Goal: Task Accomplishment & Management: Manage account settings

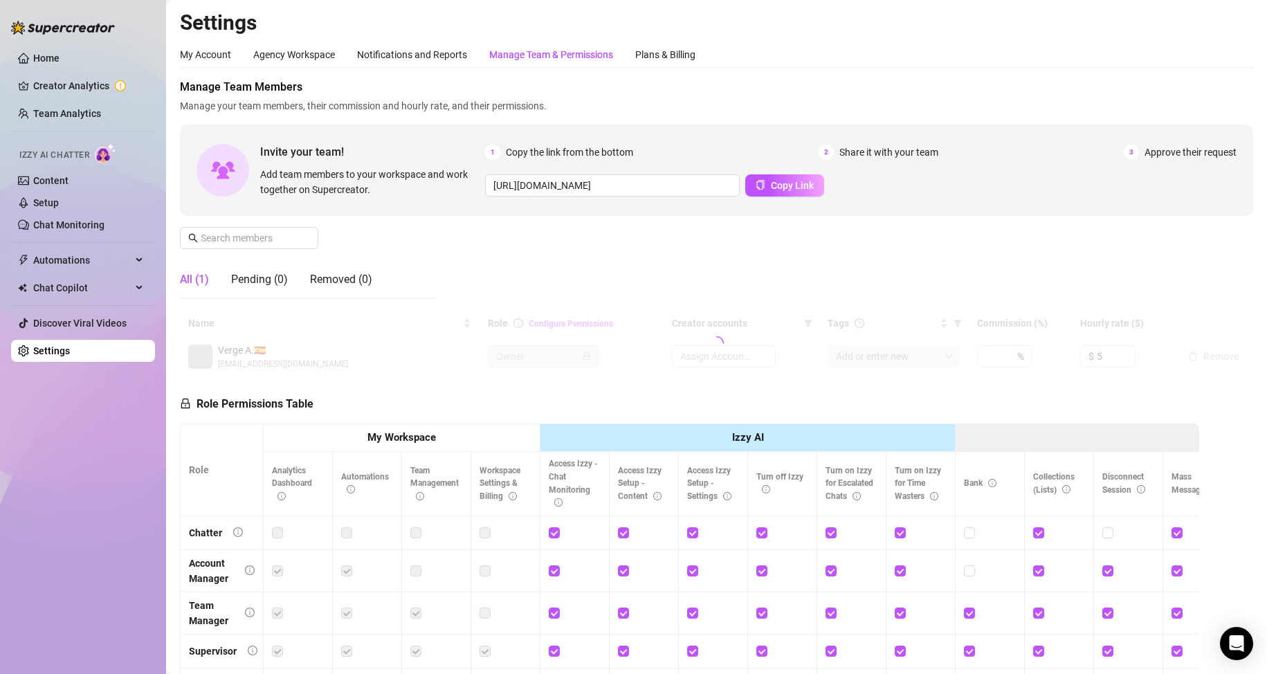
click at [557, 46] on div "Manage Team & Permissions" at bounding box center [551, 55] width 124 height 26
click at [283, 235] on input "text" at bounding box center [250, 238] width 98 height 15
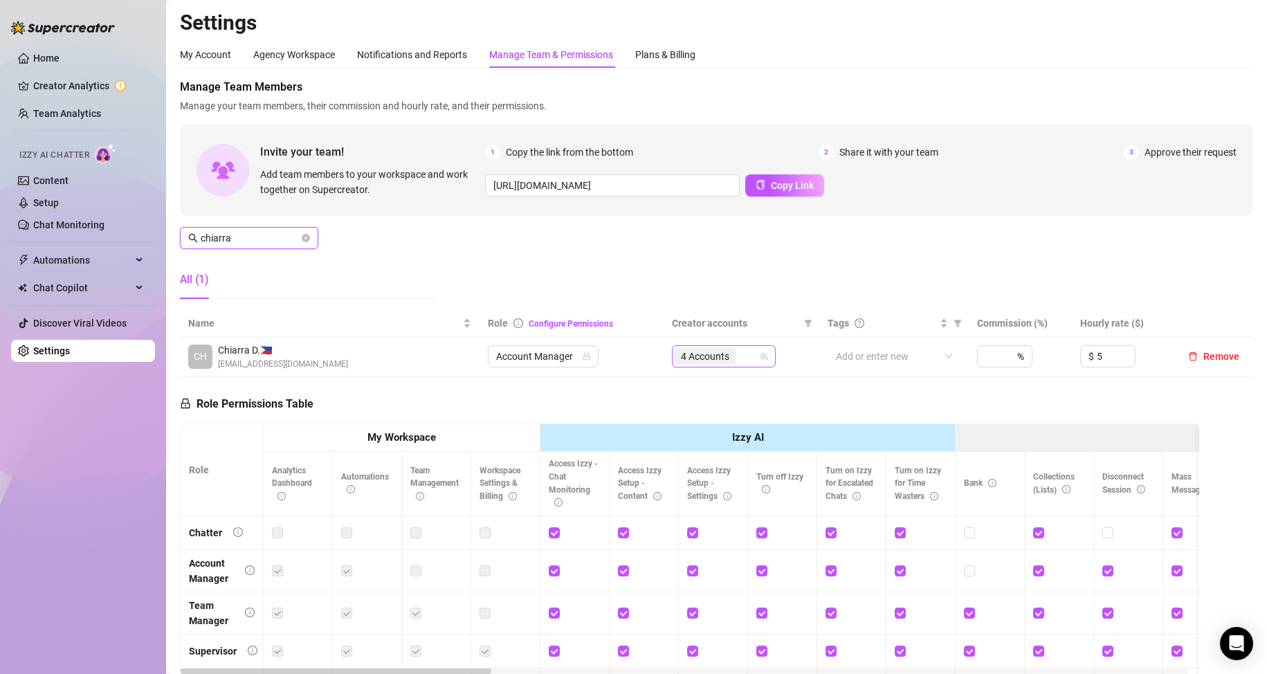
click at [721, 356] on span "4 Accounts" at bounding box center [705, 356] width 48 height 15
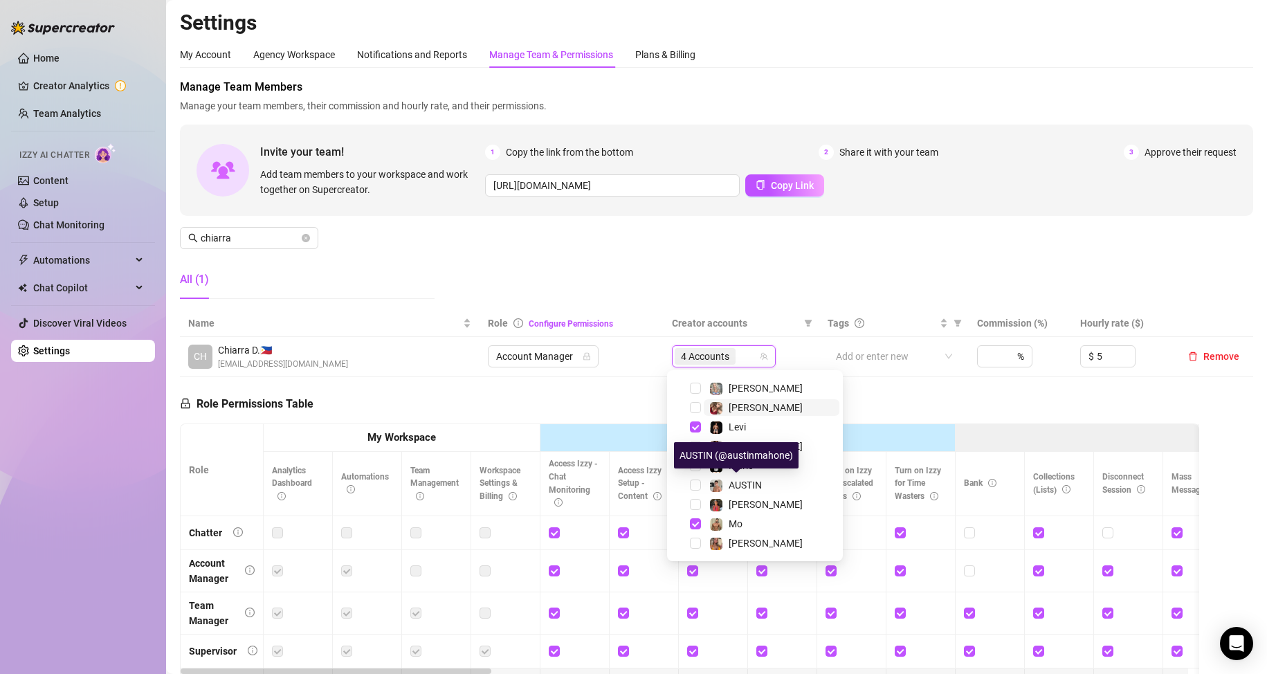
scroll to position [277, 0]
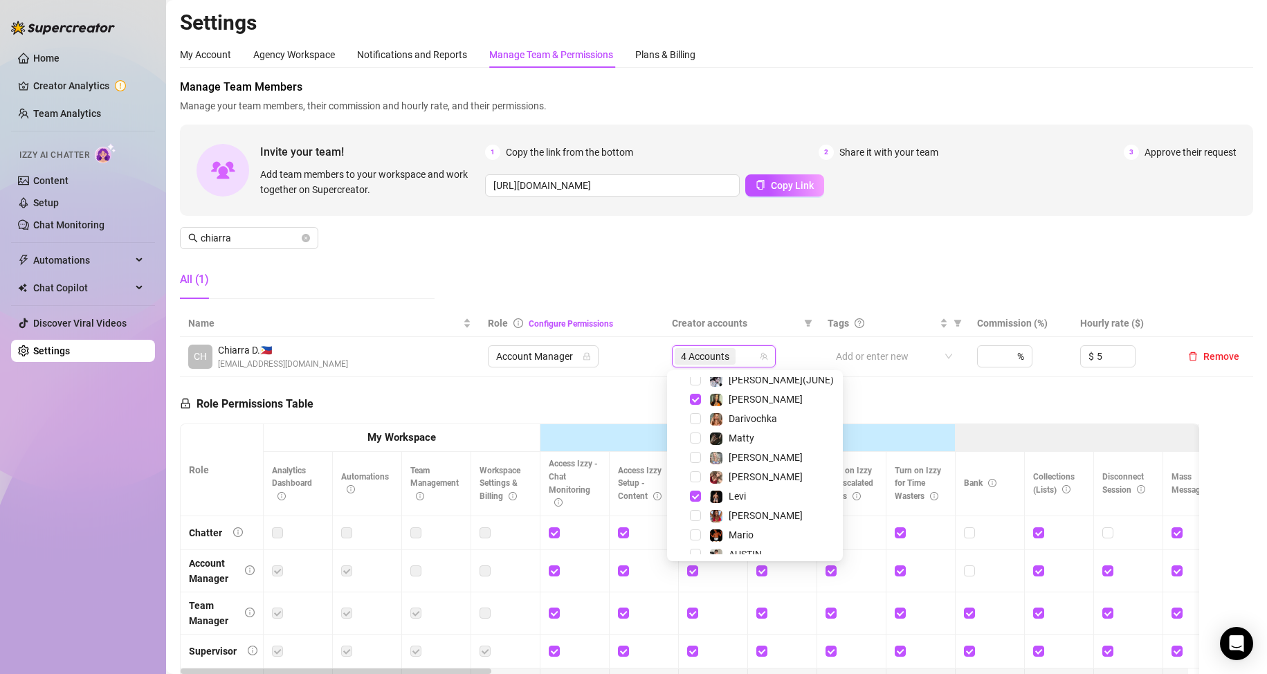
click at [554, 404] on div "Role Permissions Table Role My Workspace Izzy AI OnlyFans Side Menu OnlyFans Ch…" at bounding box center [690, 576] width 1020 height 399
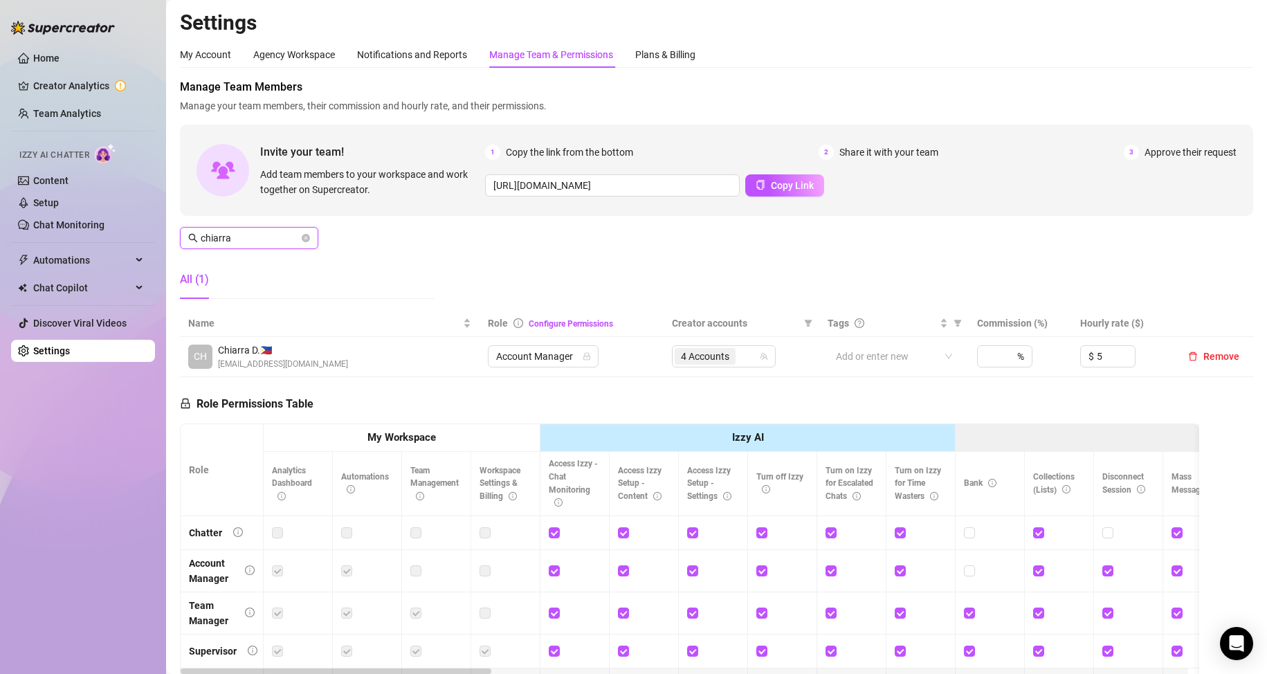
click at [217, 237] on input "chiarra" at bounding box center [250, 238] width 98 height 15
click at [693, 365] on span "1 Accounts" at bounding box center [705, 356] width 61 height 17
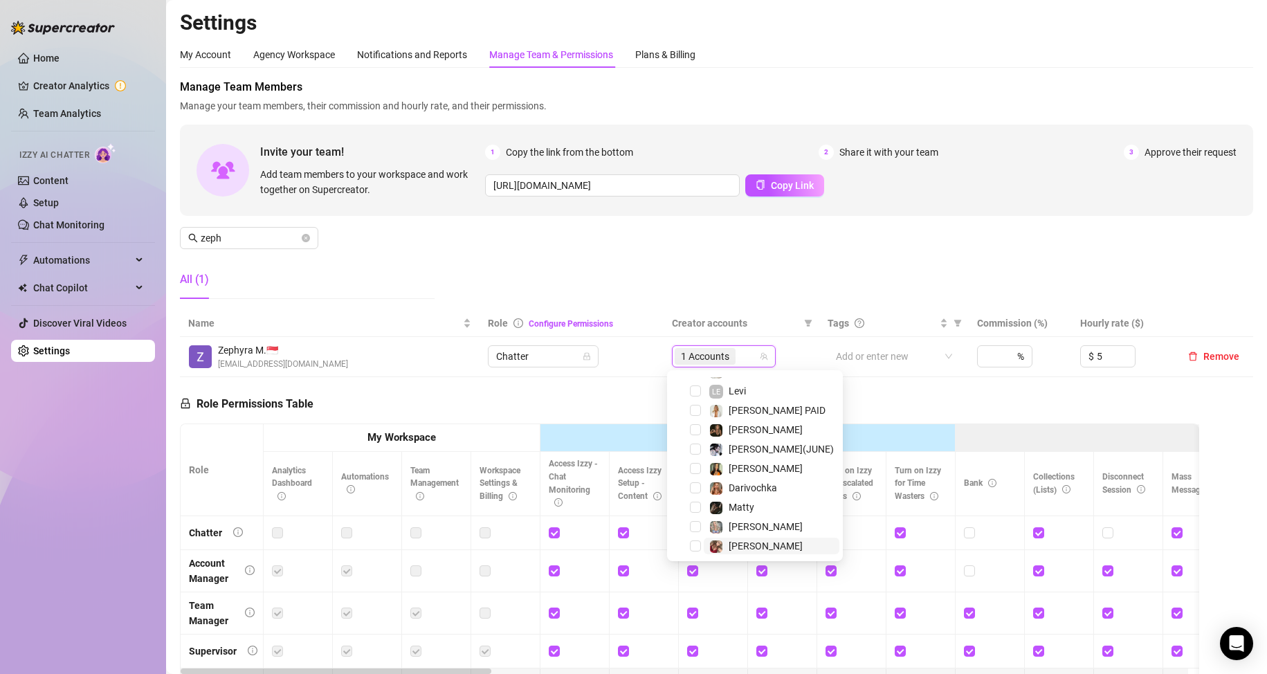
scroll to position [138, 0]
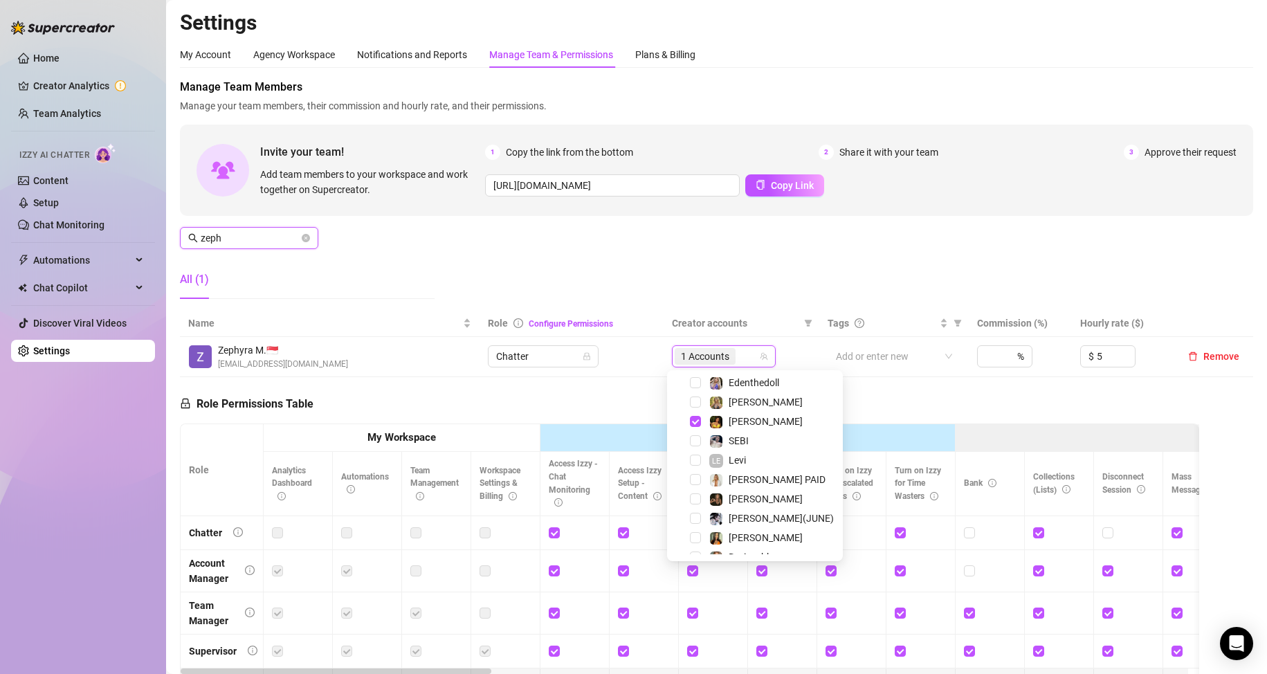
click at [274, 237] on input "zeph" at bounding box center [250, 238] width 98 height 15
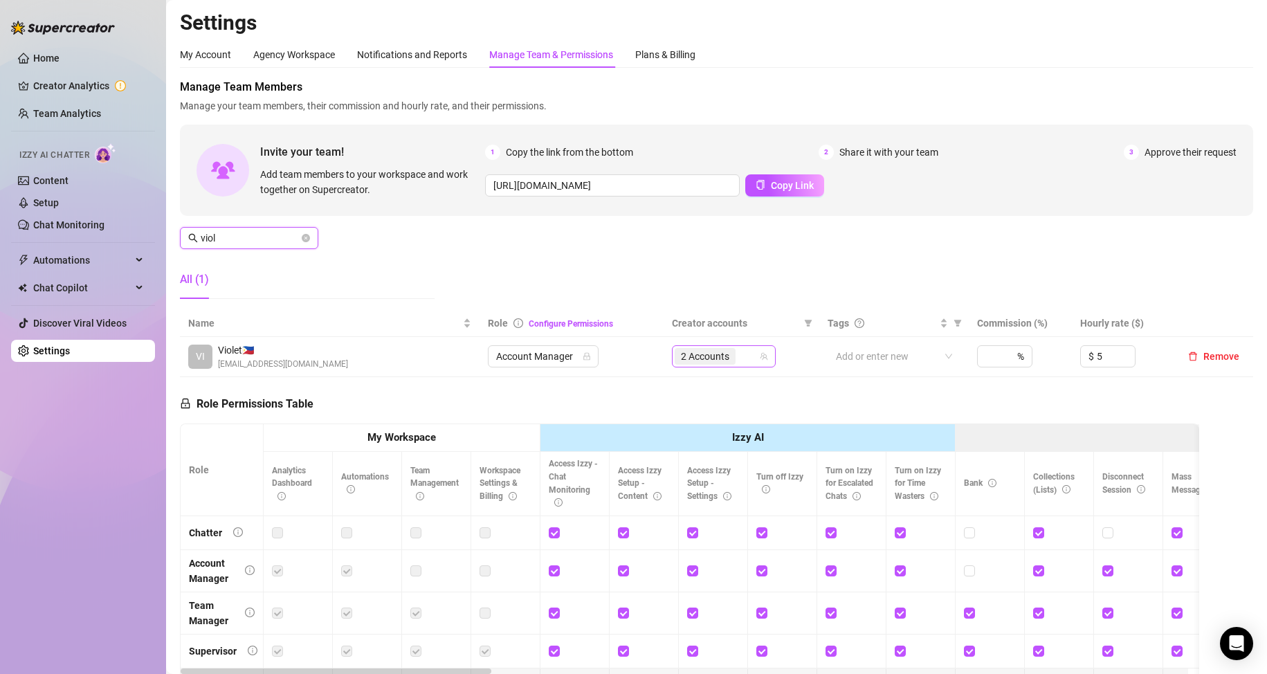
click at [694, 359] on span "2 Accounts" at bounding box center [705, 356] width 48 height 15
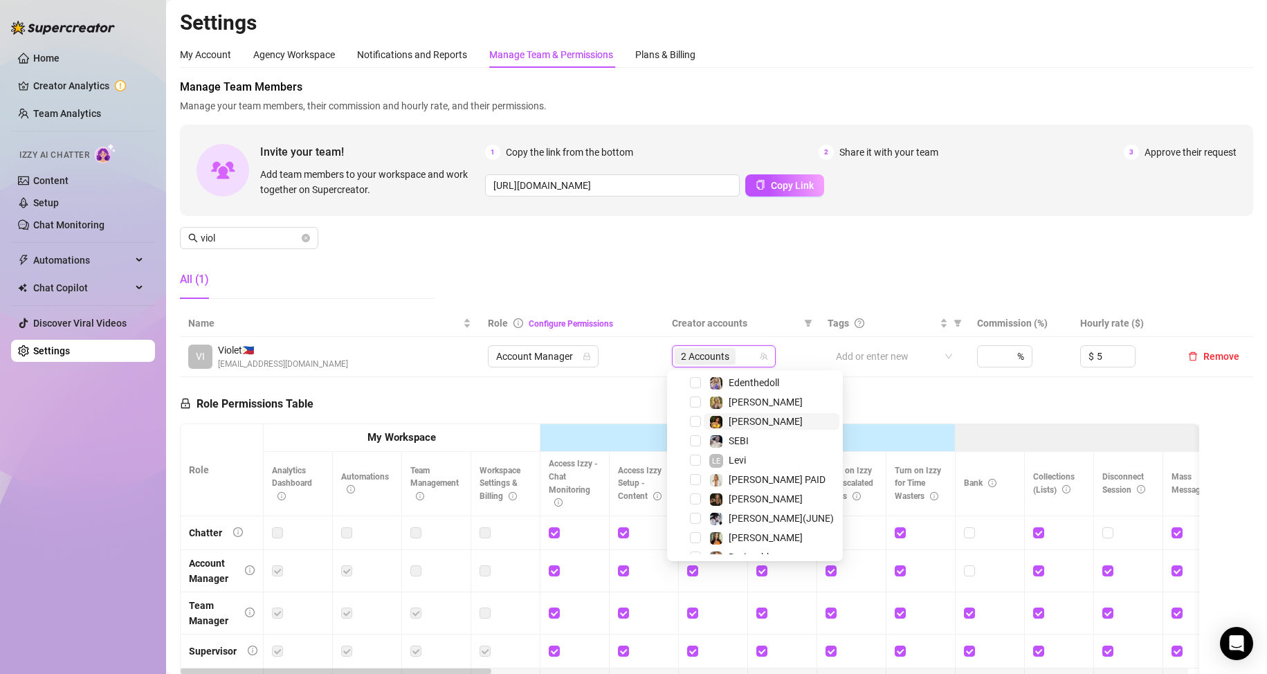
click at [757, 420] on span "[PERSON_NAME]" at bounding box center [772, 421] width 136 height 17
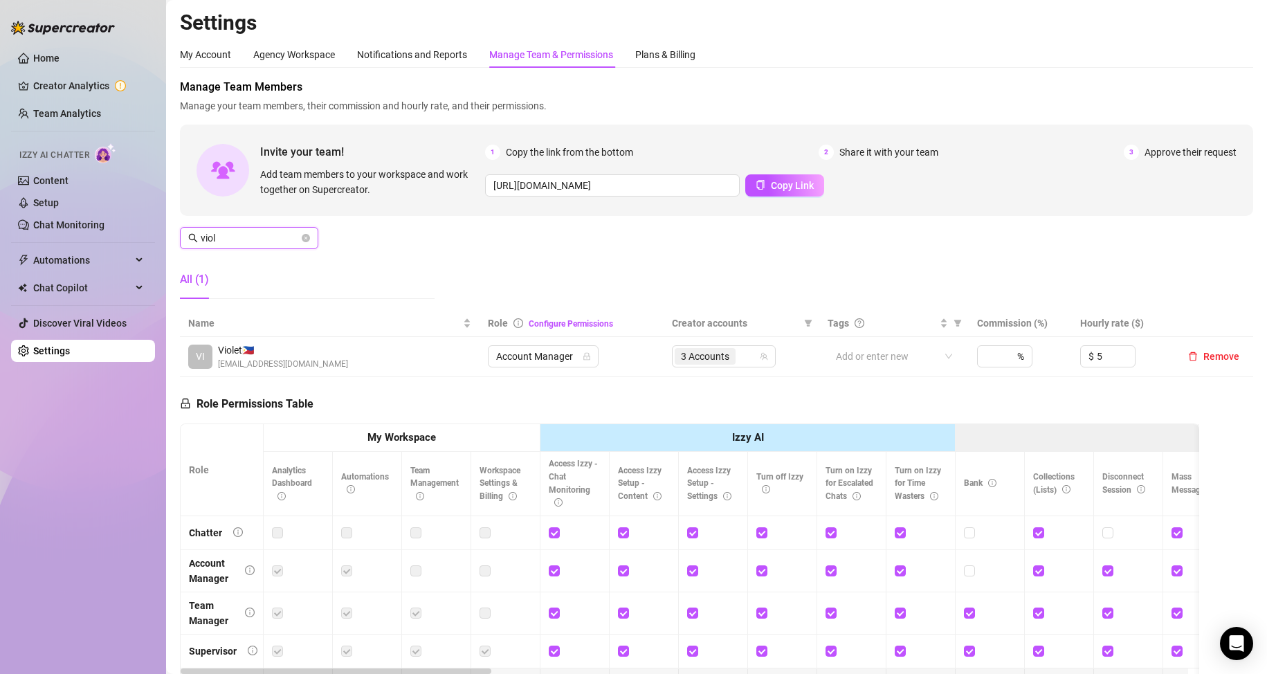
click at [269, 235] on input "viol" at bounding box center [250, 238] width 98 height 15
drag, startPoint x: 329, startPoint y: 263, endPoint x: 366, endPoint y: 411, distance: 152.6
click at [330, 263] on div "All (1)" at bounding box center [307, 279] width 255 height 39
click at [237, 226] on div "Manage Team Members Manage your team members, their commission and hourly rate,…" at bounding box center [717, 194] width 1074 height 231
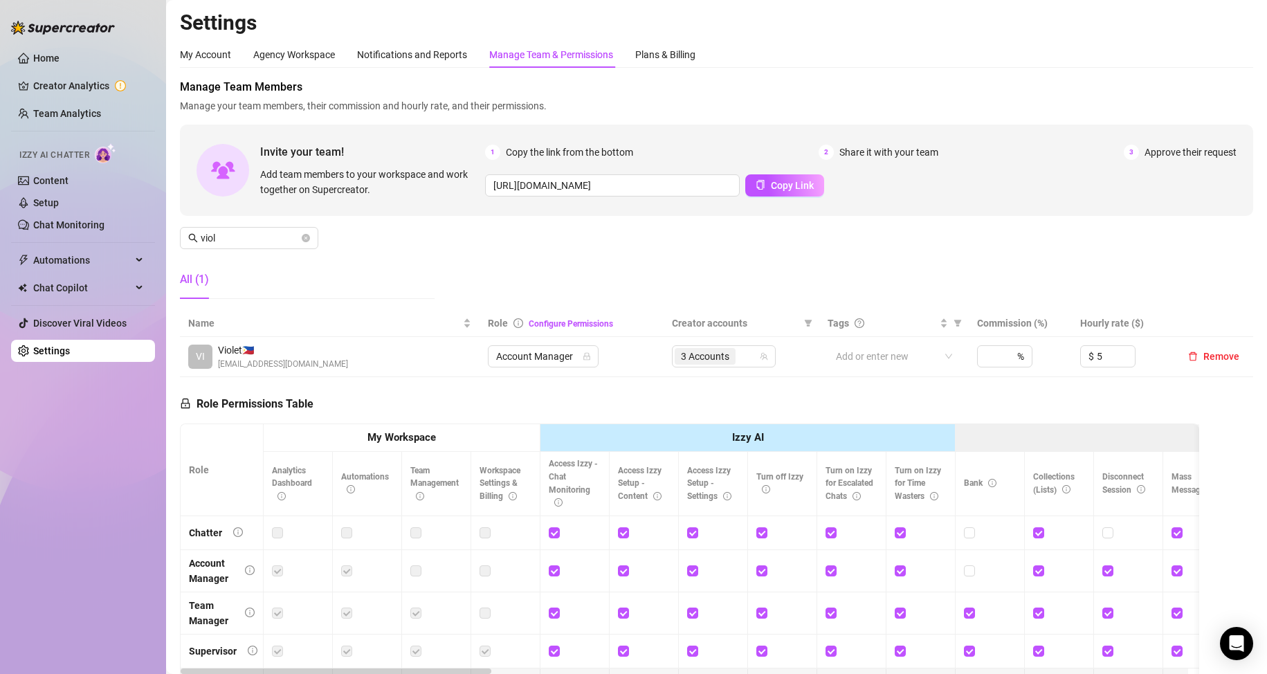
click at [237, 226] on div "Manage Team Members Manage your team members, their commission and hourly rate,…" at bounding box center [717, 194] width 1074 height 231
click at [246, 244] on input "viol" at bounding box center [250, 238] width 98 height 15
click at [681, 360] on span "2 Accounts" at bounding box center [705, 356] width 48 height 15
type input "[PERSON_NAME]"
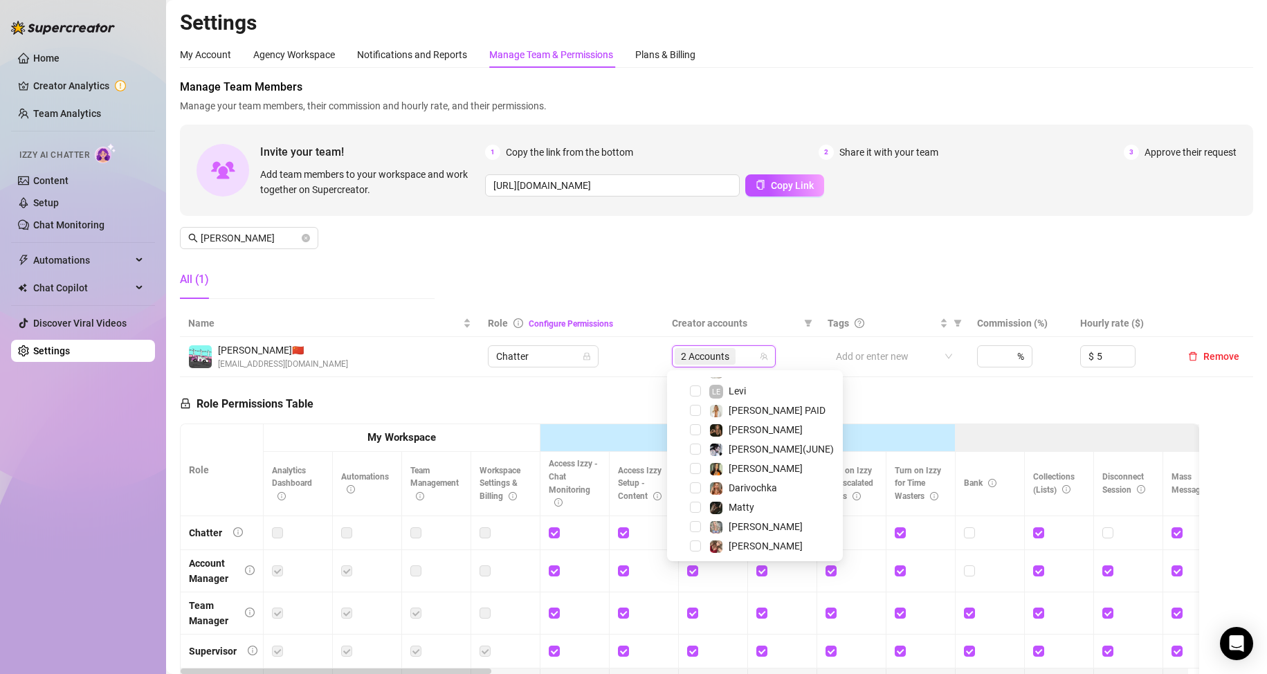
scroll to position [346, 0]
click at [749, 408] on span "[PERSON_NAME]" at bounding box center [766, 407] width 74 height 11
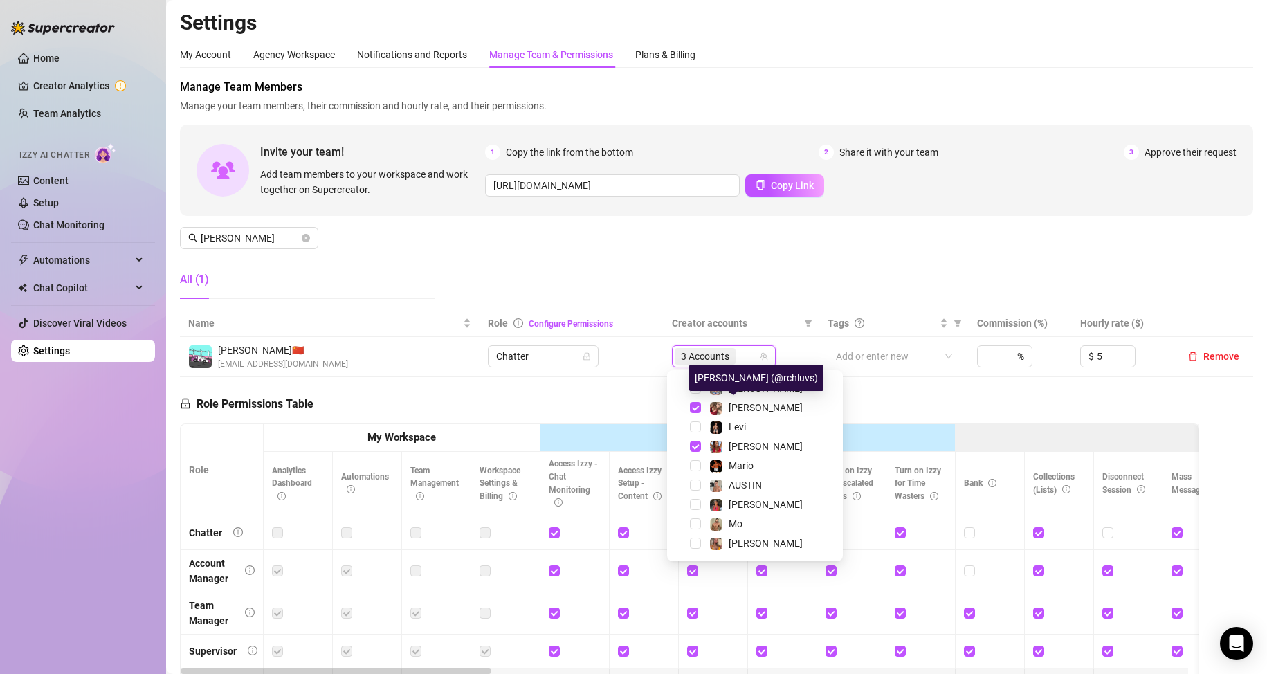
click at [563, 267] on div "Manage Team Members Manage your team members, their commission and hourly rate,…" at bounding box center [717, 194] width 1074 height 231
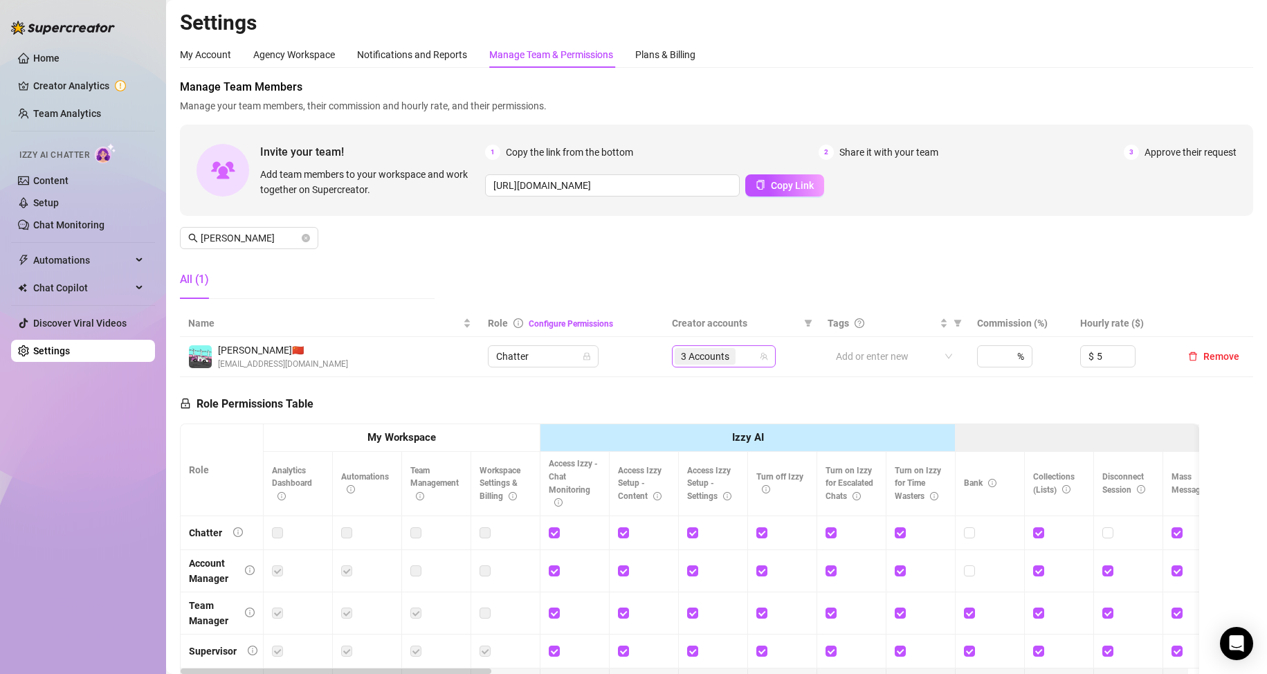
click at [725, 356] on span "3 Accounts" at bounding box center [705, 356] width 61 height 17
type input "rac"
click at [603, 275] on div "Manage Team Members Manage your team members, their commission and hourly rate,…" at bounding box center [717, 194] width 1074 height 231
click at [696, 357] on span "3 Accounts" at bounding box center [705, 356] width 48 height 15
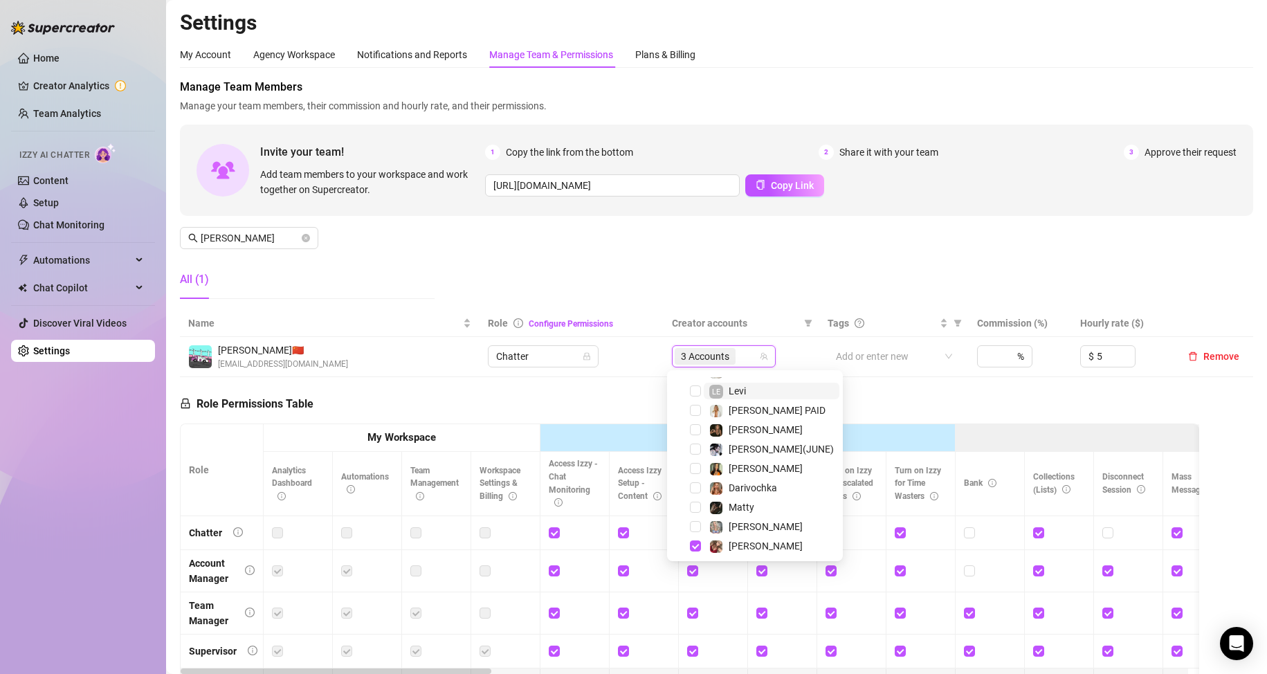
scroll to position [138, 0]
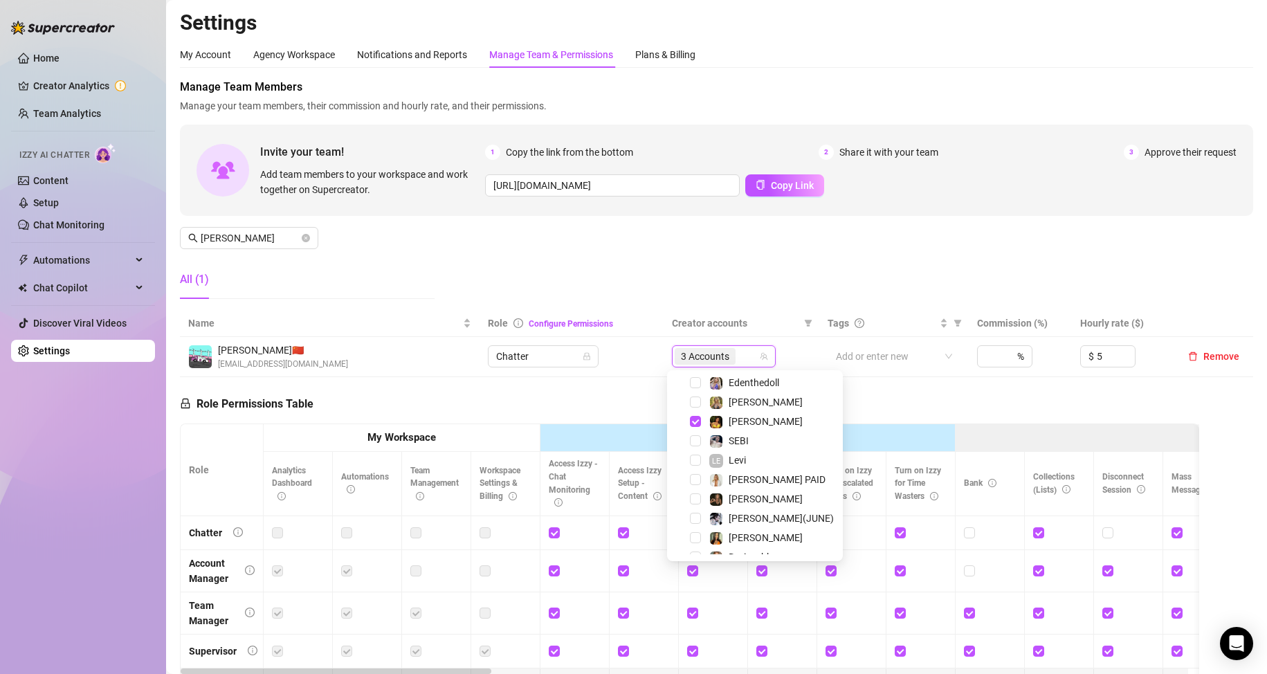
click at [656, 218] on div "Manage Team Members Manage your team members, their commission and hourly rate,…" at bounding box center [717, 194] width 1074 height 231
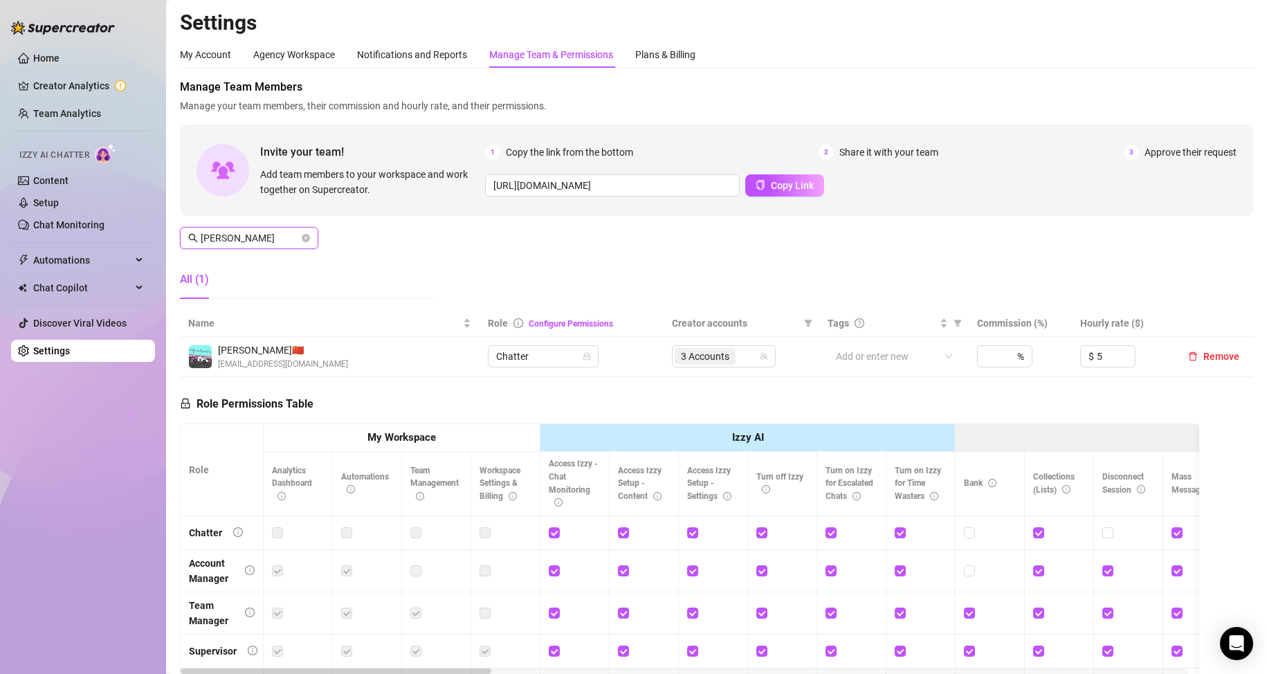
click at [230, 241] on input "[PERSON_NAME]" at bounding box center [250, 238] width 98 height 15
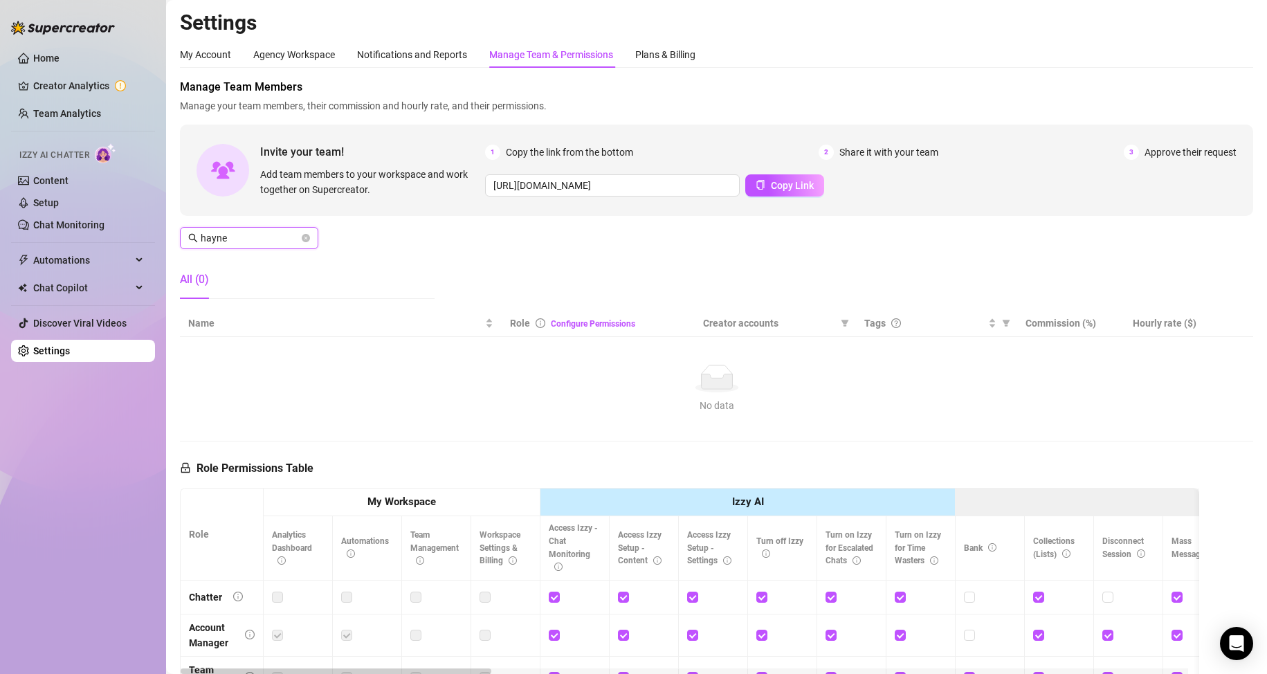
click at [252, 240] on input "hayne" at bounding box center [250, 238] width 98 height 15
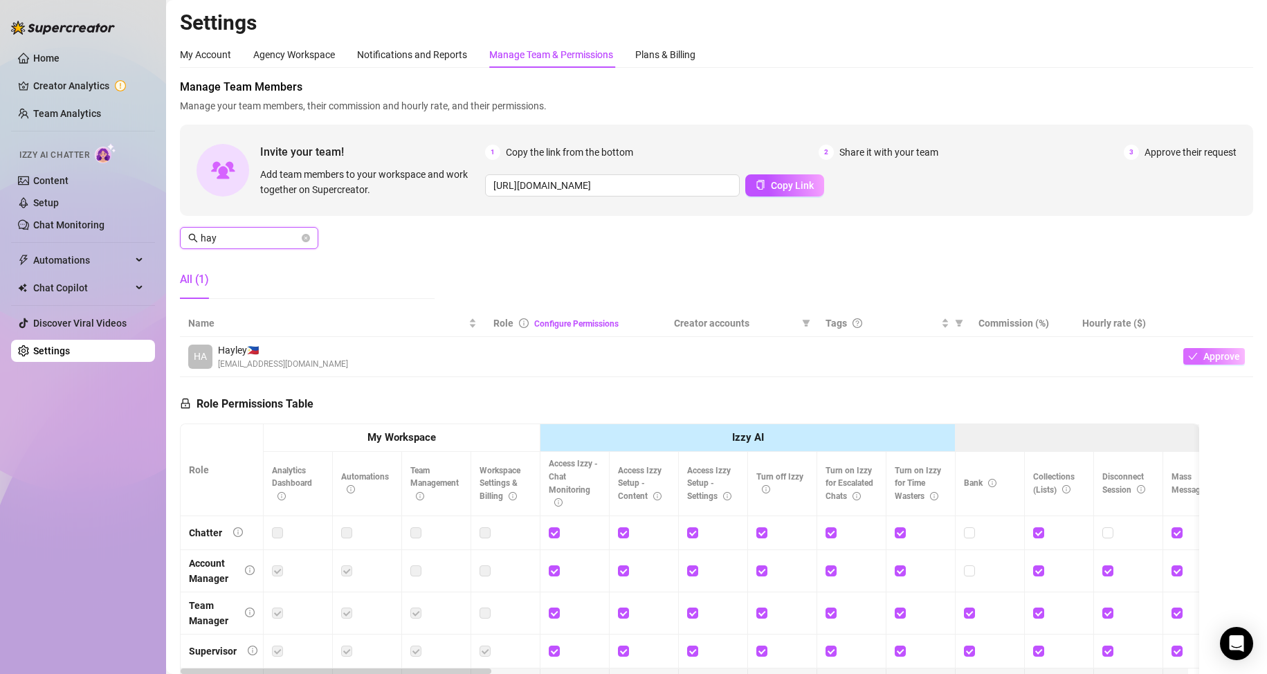
type input "hay"
click at [1189, 359] on icon "check" at bounding box center [1194, 357] width 10 height 10
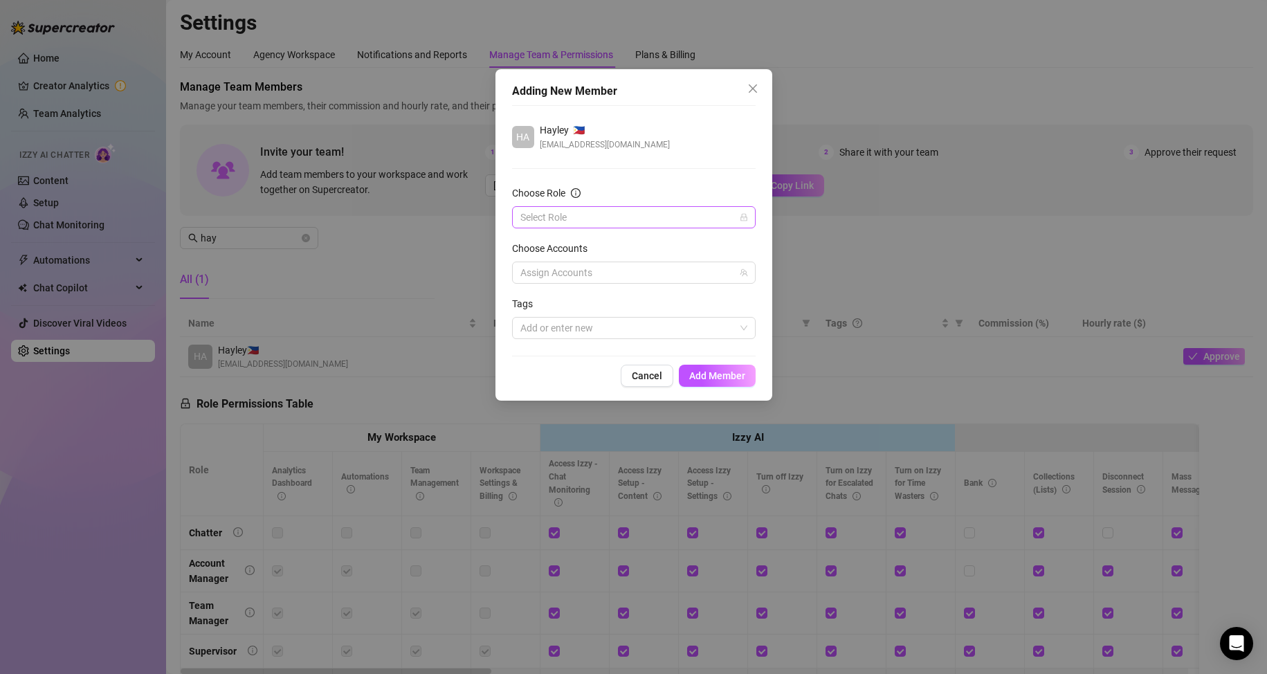
click at [606, 221] on input "Choose Role" at bounding box center [628, 217] width 215 height 21
click at [581, 247] on div "Chatter" at bounding box center [634, 244] width 222 height 15
click at [593, 278] on div at bounding box center [627, 272] width 224 height 19
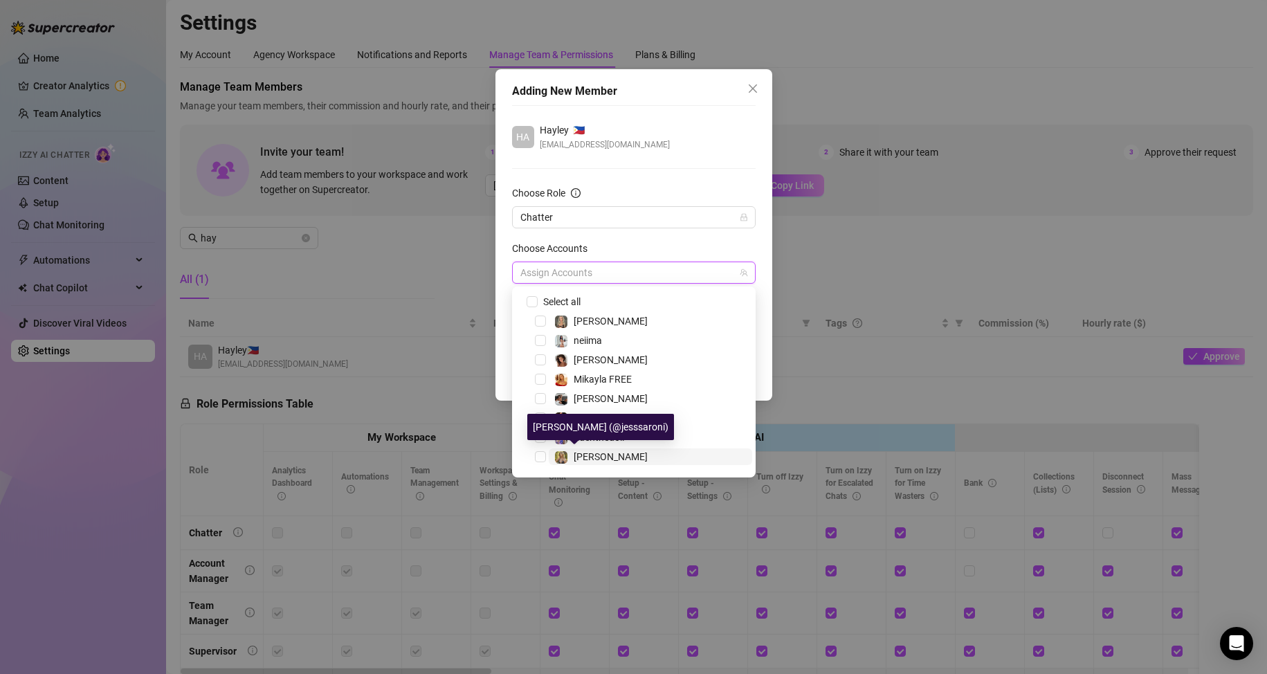
click at [568, 452] on div "[PERSON_NAME]" at bounding box center [600, 457] width 93 height 17
click at [636, 249] on div "Choose Accounts" at bounding box center [634, 251] width 244 height 21
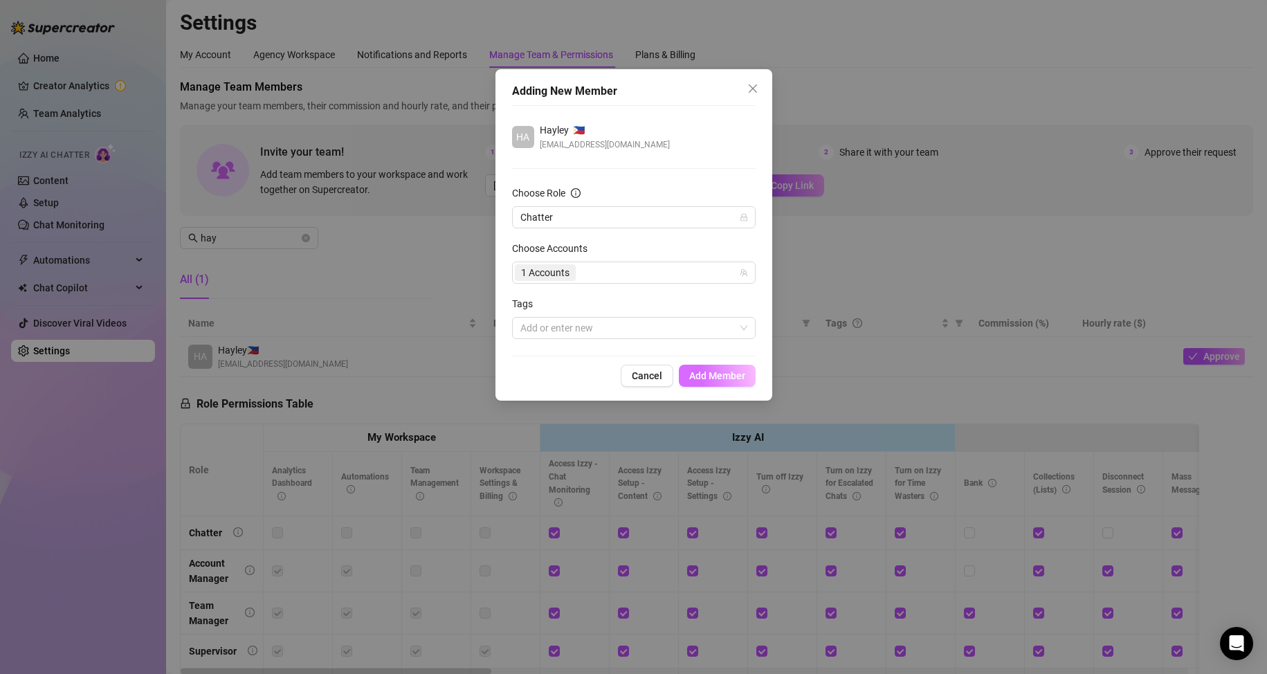
click at [703, 381] on span "Add Member" at bounding box center [717, 375] width 56 height 11
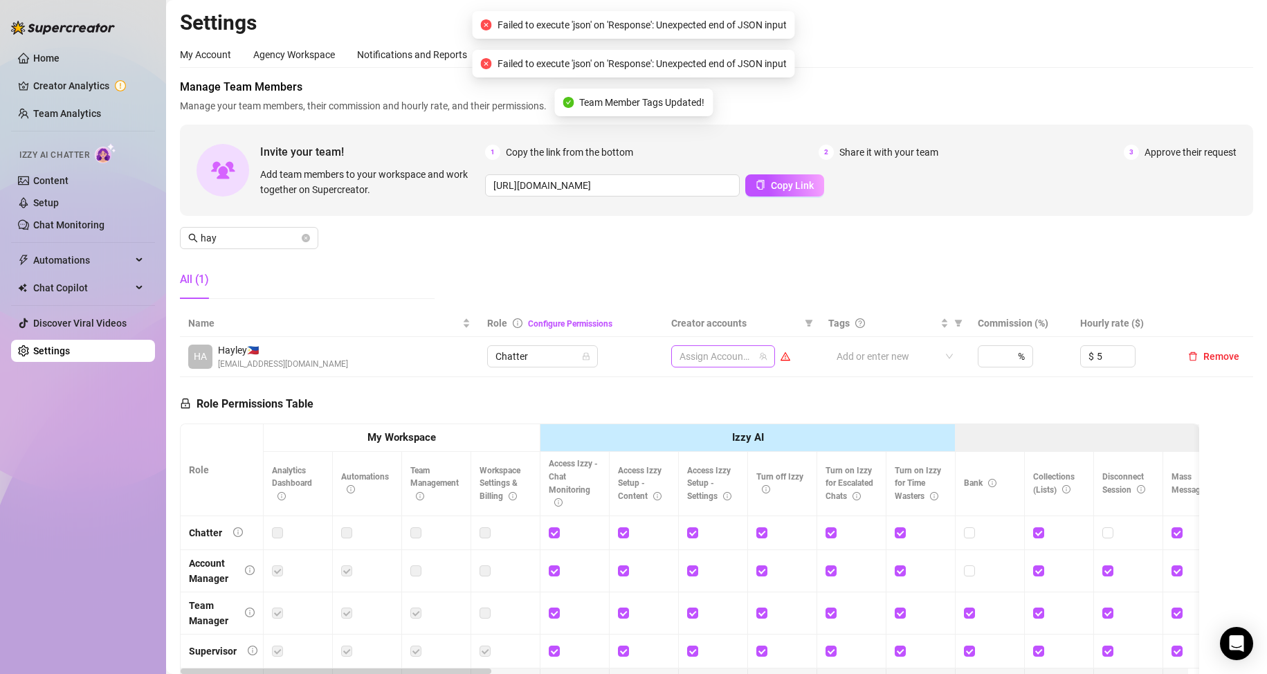
click at [710, 360] on div at bounding box center [716, 356] width 84 height 19
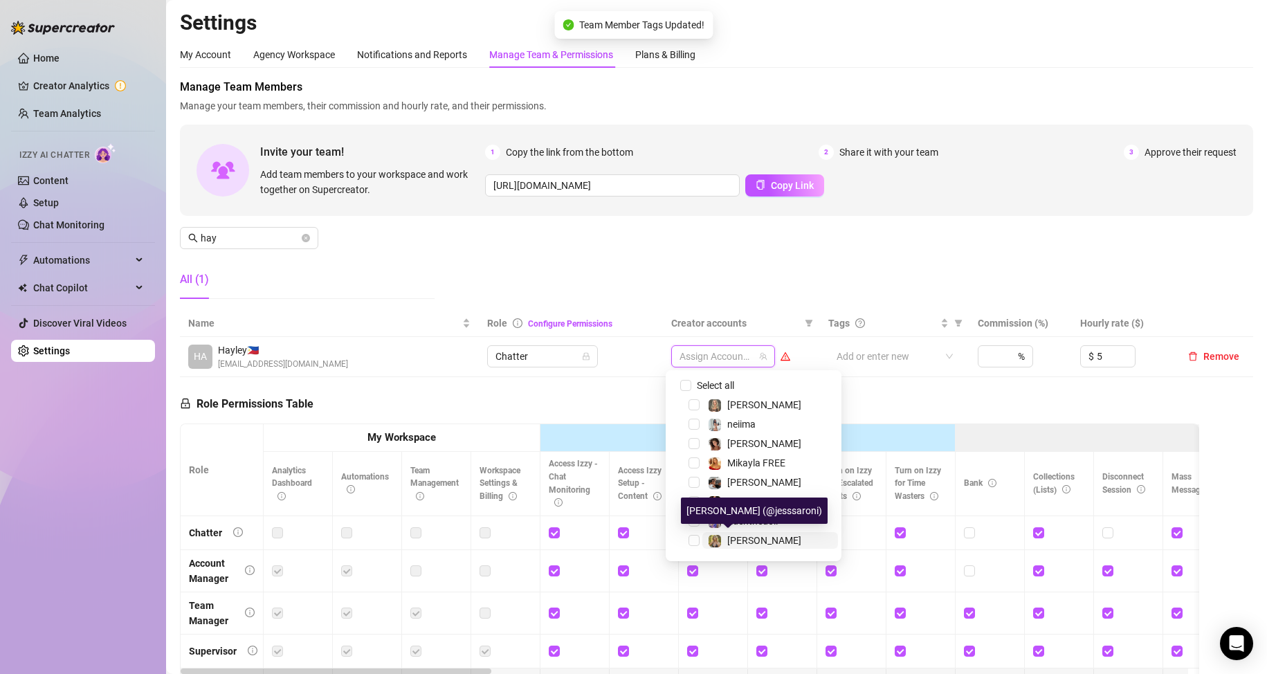
click at [723, 543] on div "[PERSON_NAME]" at bounding box center [754, 540] width 93 height 17
click at [863, 399] on div "Role Permissions Table Role My Workspace Izzy AI OnlyFans Side Menu OnlyFans Ch…" at bounding box center [690, 576] width 1020 height 399
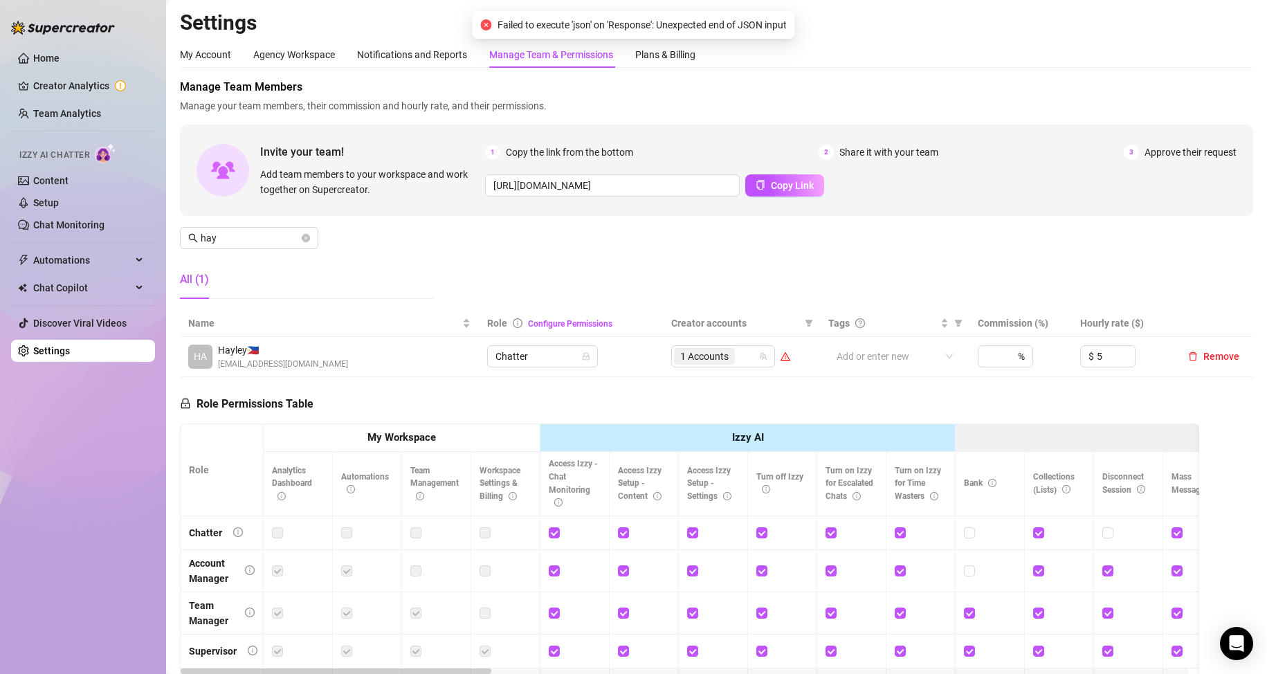
click at [816, 289] on div "Manage Team Members Manage your team members, their commission and hourly rate,…" at bounding box center [717, 194] width 1074 height 231
click at [706, 383] on div "Role Permissions Table Role My Workspace Izzy AI OnlyFans Side Menu OnlyFans Ch…" at bounding box center [690, 576] width 1020 height 399
click at [256, 377] on div "Role Permissions Table" at bounding box center [247, 400] width 134 height 46
click at [250, 233] on input "hay" at bounding box center [250, 238] width 98 height 15
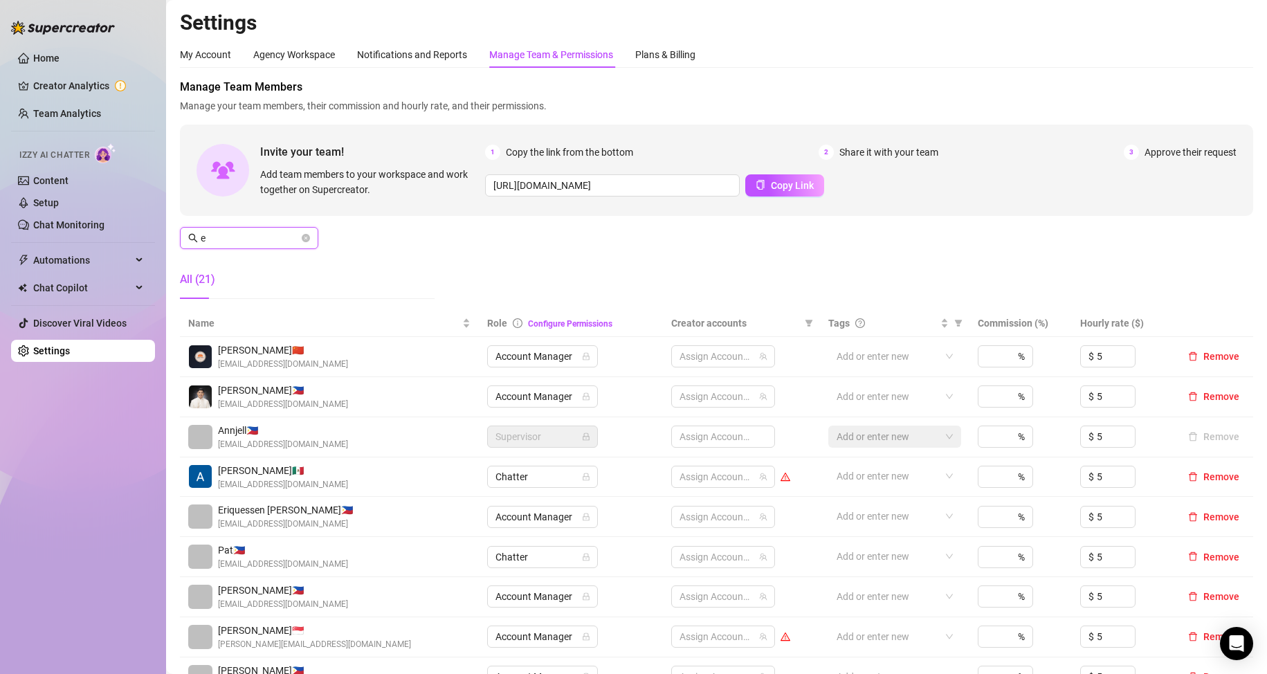
type input "es"
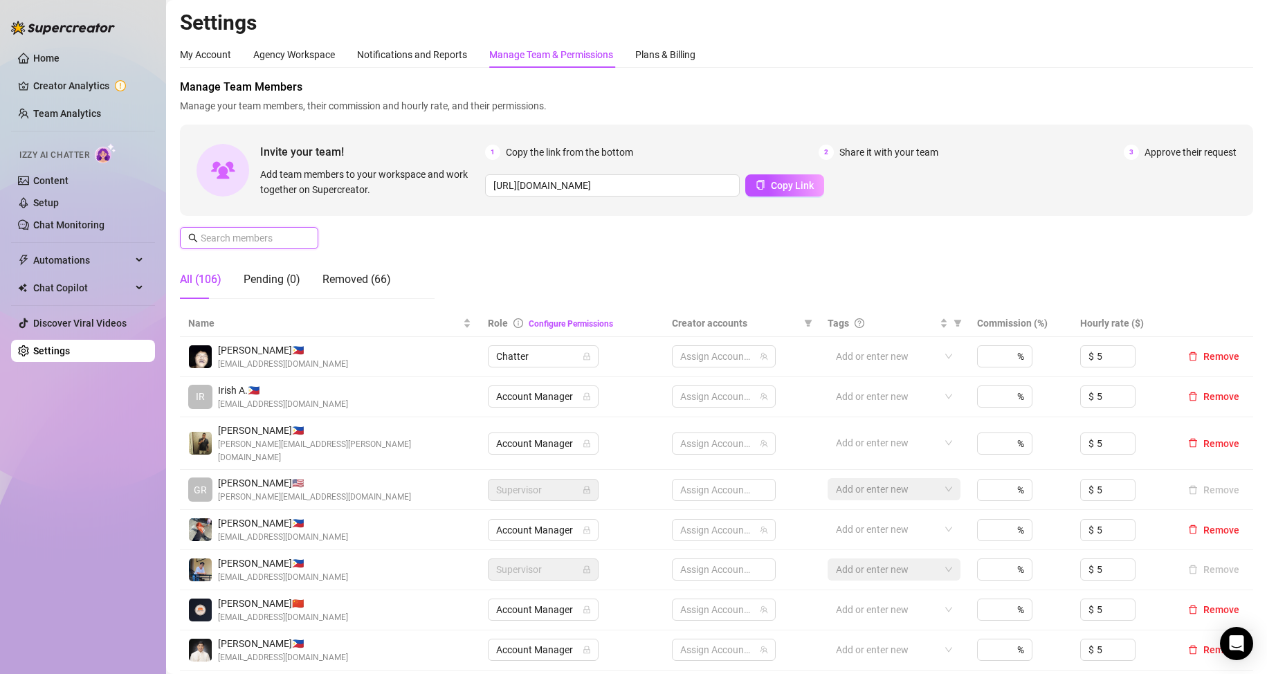
click at [275, 239] on input "text" at bounding box center [250, 238] width 98 height 15
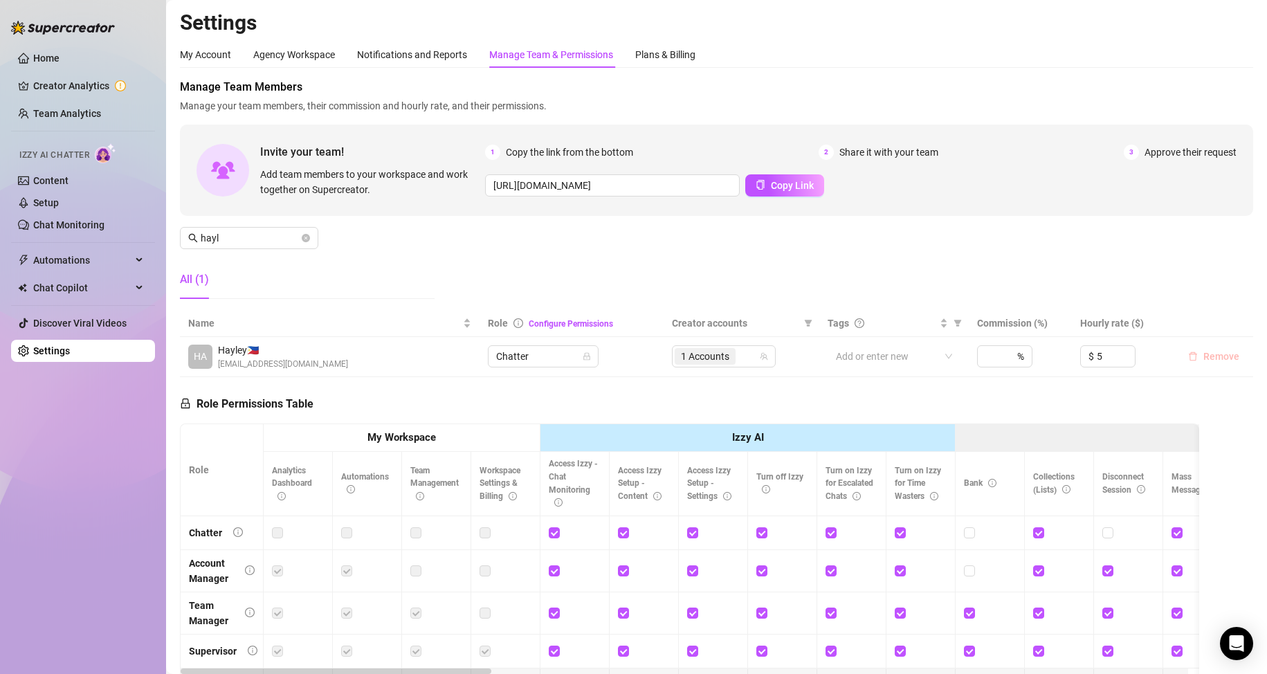
click at [1204, 359] on span "Remove" at bounding box center [1222, 356] width 36 height 11
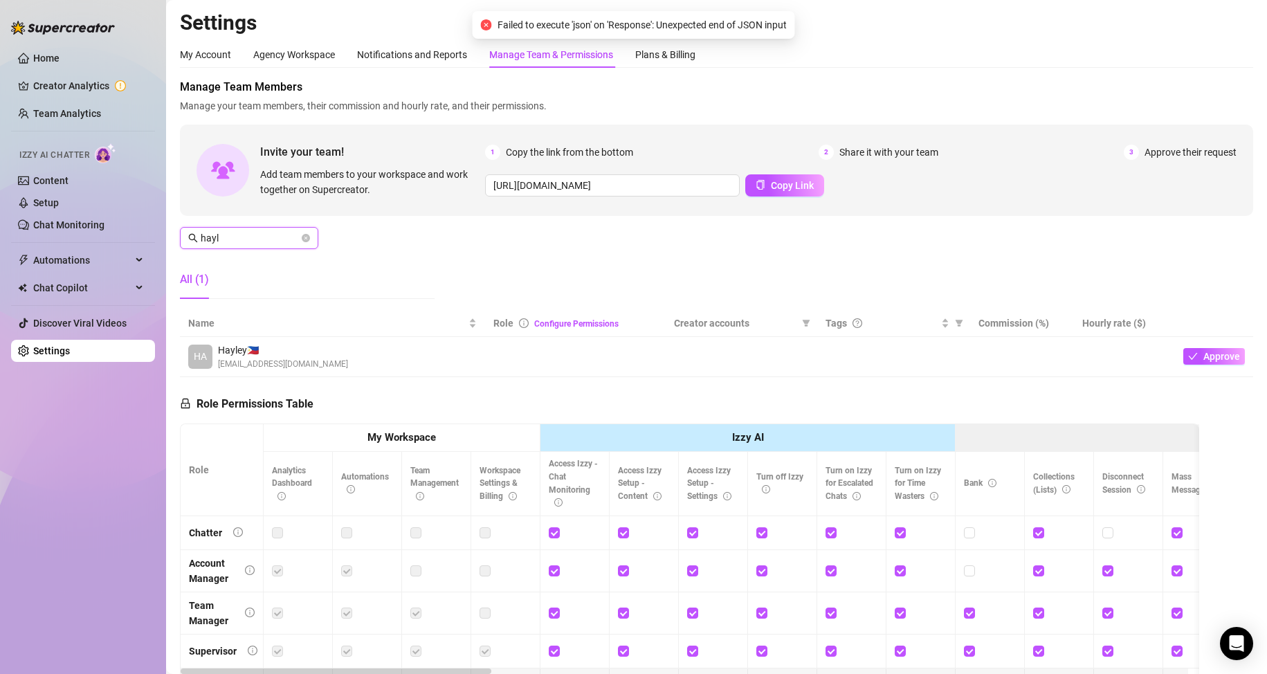
click at [267, 237] on input "hayl" at bounding box center [250, 238] width 98 height 15
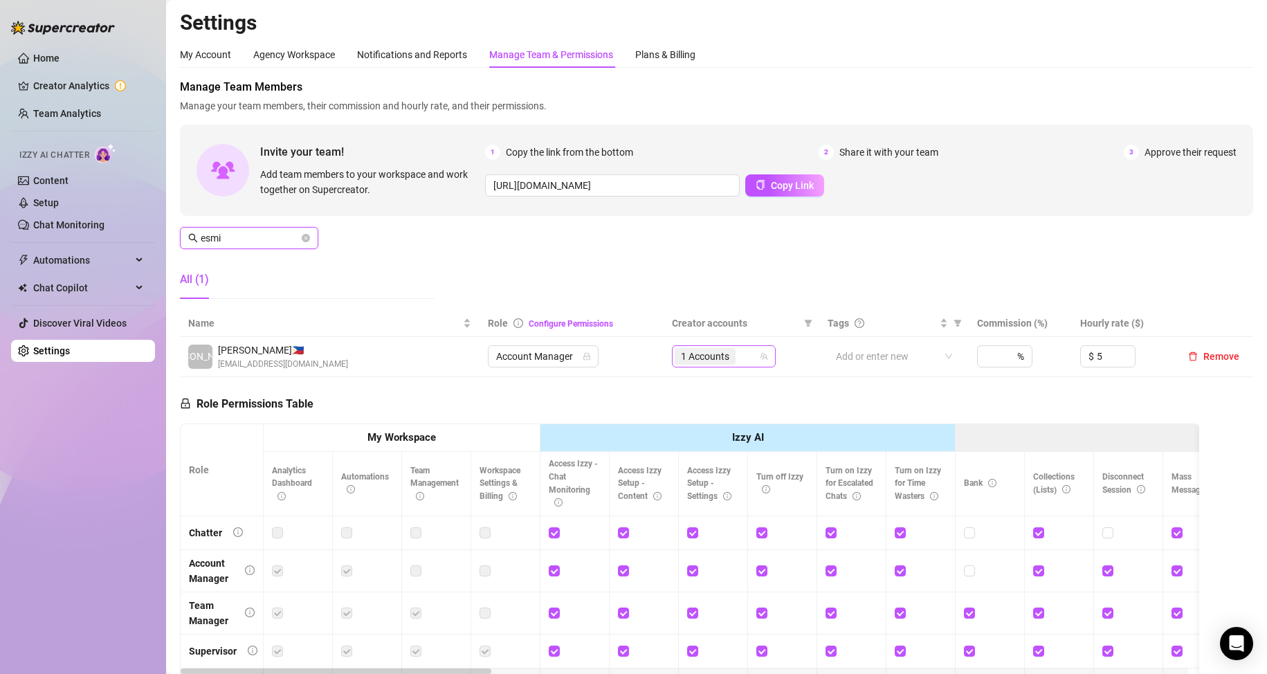
click at [697, 353] on span "1 Accounts" at bounding box center [705, 356] width 48 height 15
type input "esmi"
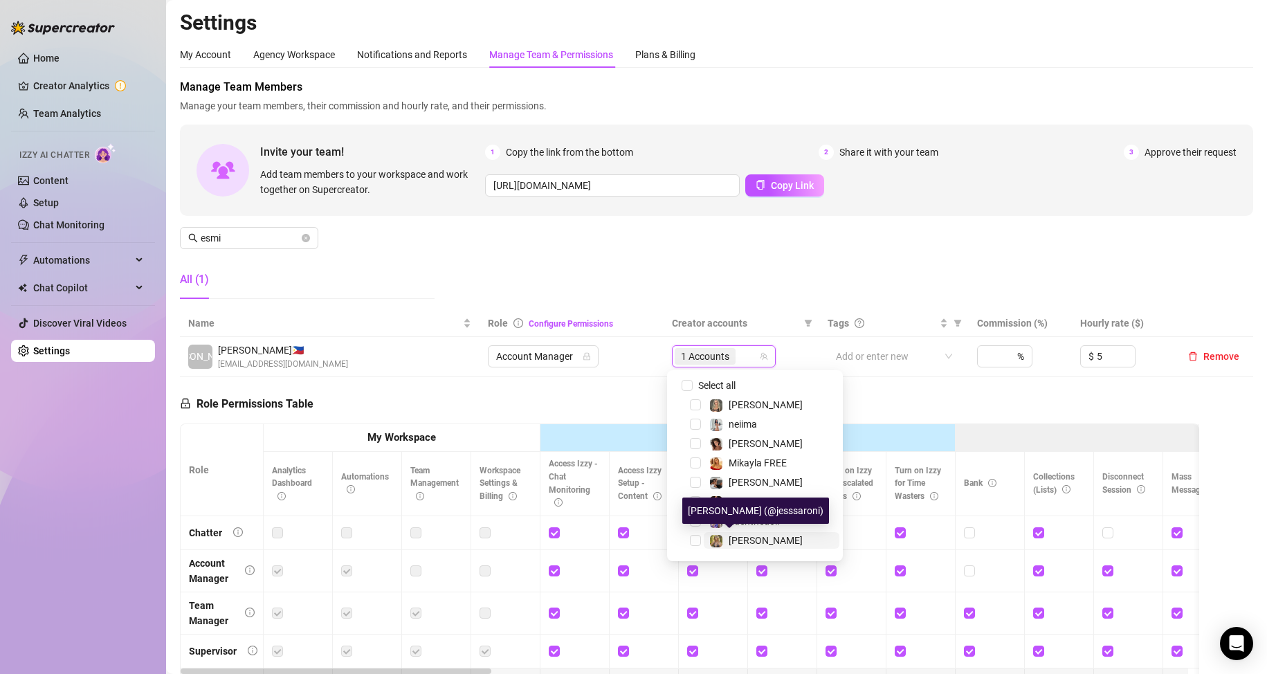
click at [747, 537] on span "[PERSON_NAME]" at bounding box center [766, 540] width 74 height 11
click at [624, 287] on div "Manage Team Members Manage your team members, their commission and hourly rate,…" at bounding box center [717, 194] width 1074 height 231
